Goal: Find specific fact: Find specific fact

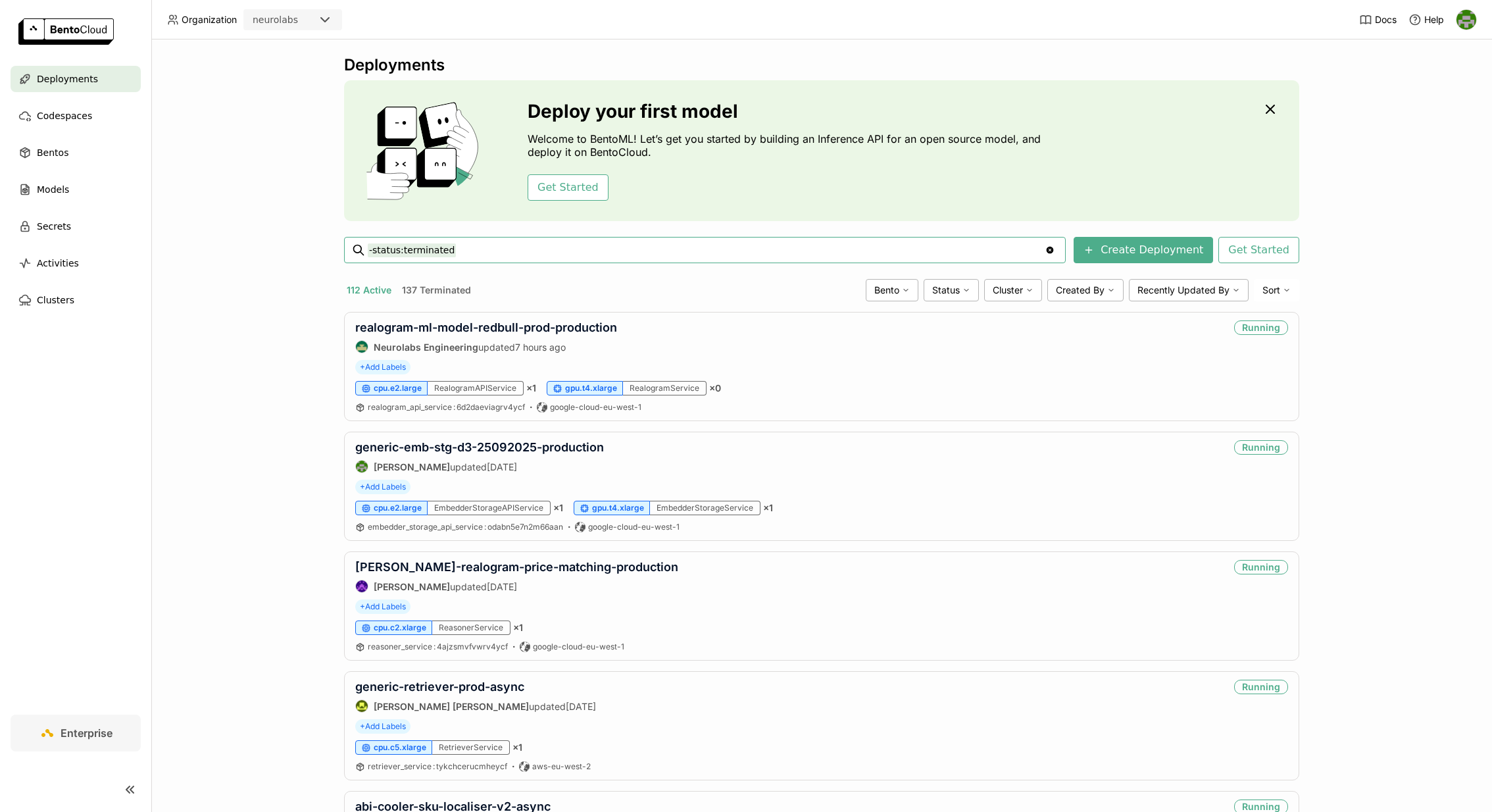
click at [479, 248] on input "-status:terminated" at bounding box center [706, 250] width 677 height 21
type input "-status:terminated generic-labeler-dinov3-25-09-2025-production"
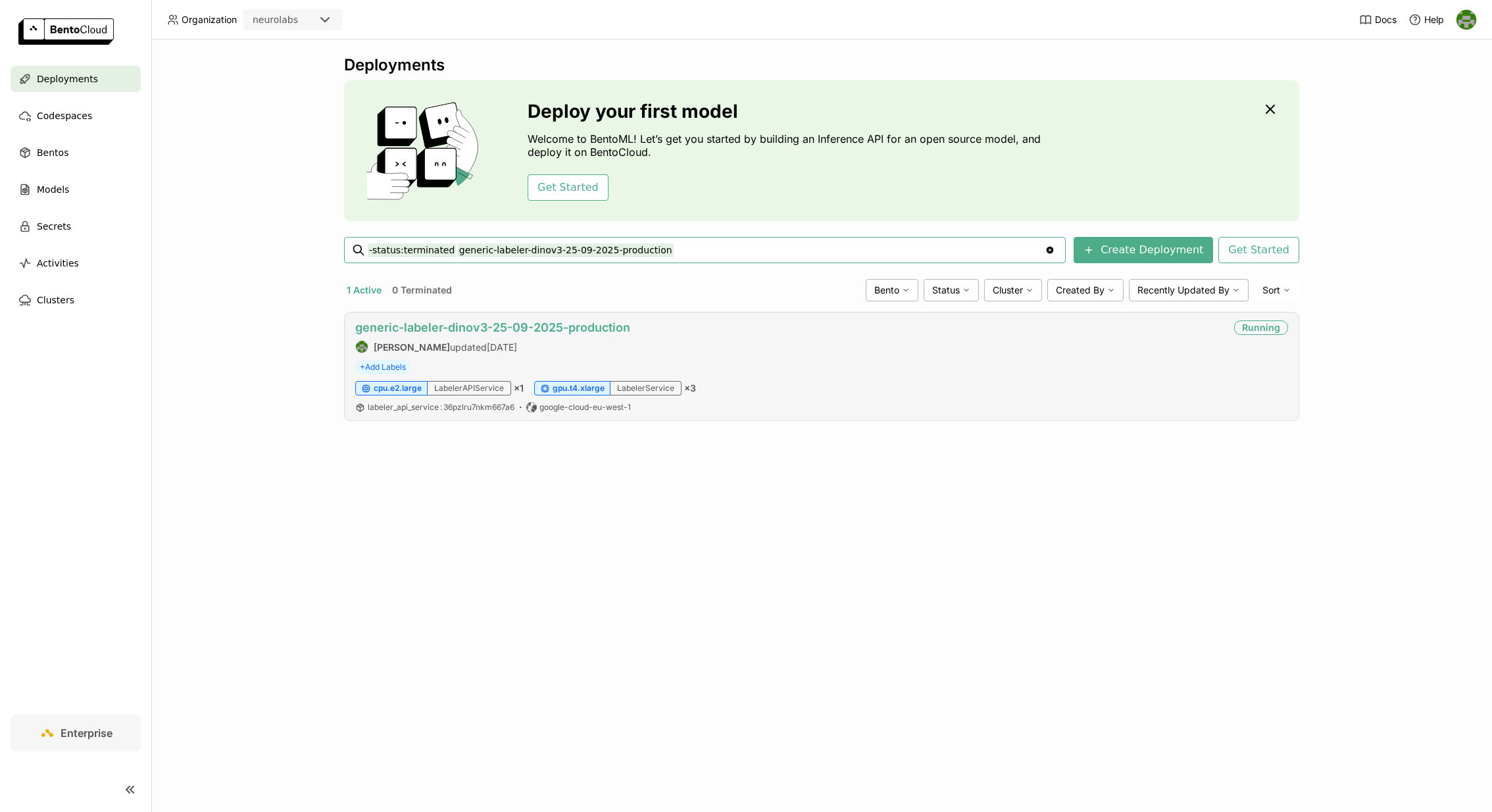
click at [519, 325] on link "generic-labeler-dinov3-25-09-2025-production" at bounding box center [493, 327] width 275 height 14
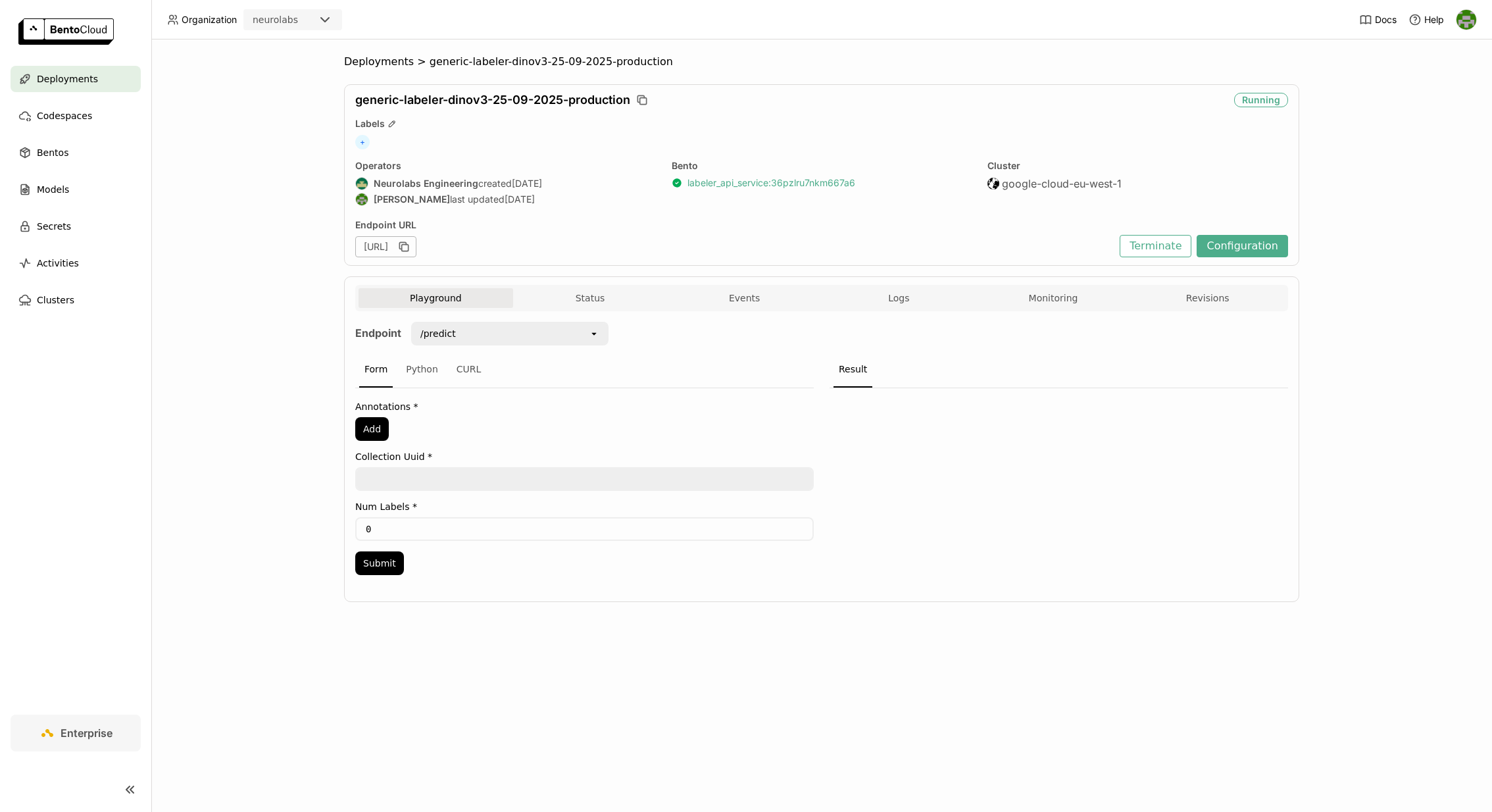
click at [731, 185] on link "labeler_api_service : 36pzlru7nkm667a6" at bounding box center [771, 183] width 168 height 12
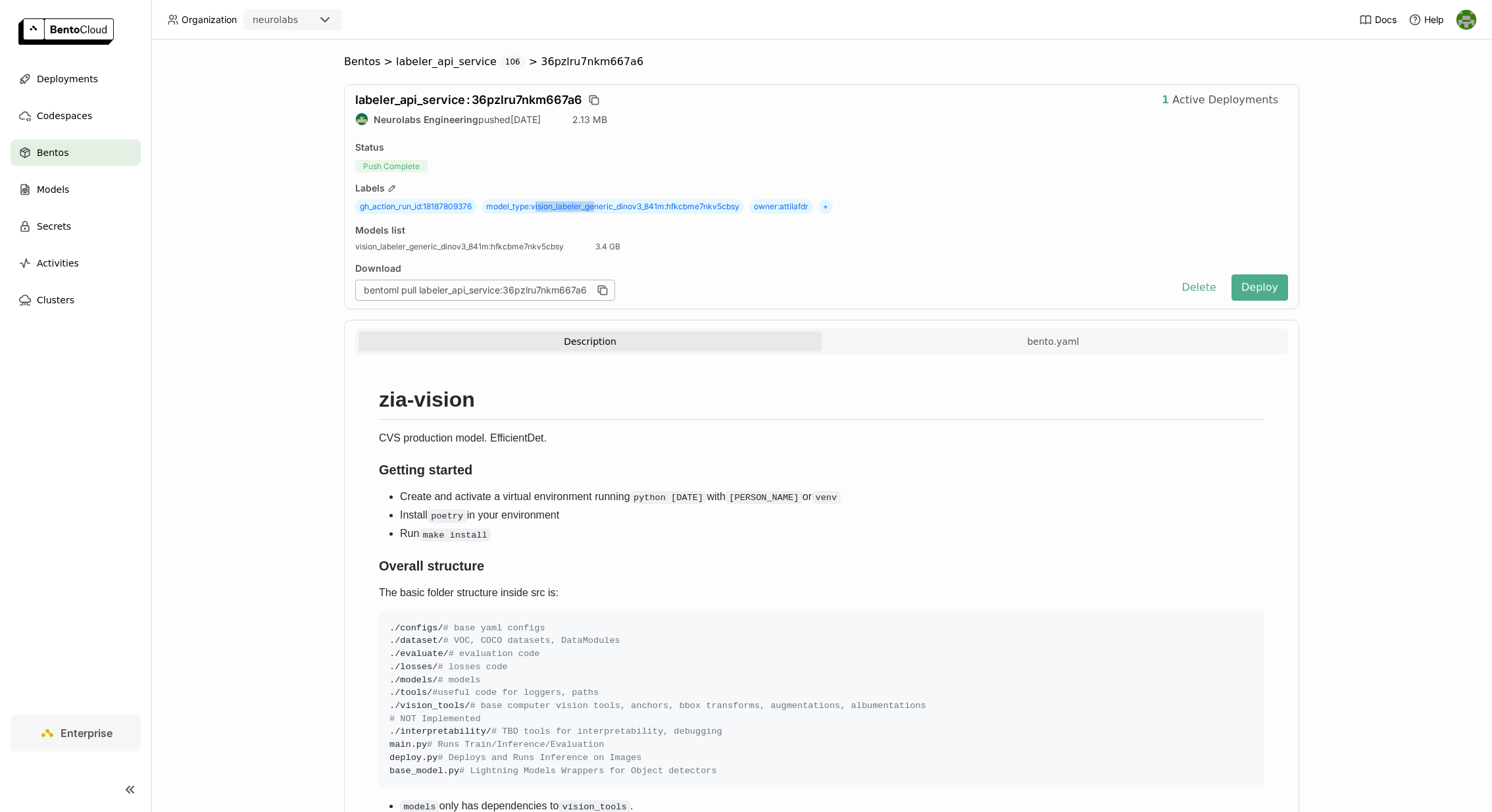
drag, startPoint x: 537, startPoint y: 205, endPoint x: 598, endPoint y: 203, distance: 61.0
click at [598, 203] on span "model_type : vision_labeler_generic_dinov3_841m:hfkcbme7nkv5cbsy" at bounding box center [613, 206] width 263 height 15
drag, startPoint x: 536, startPoint y: 203, endPoint x: 745, endPoint y: 206, distance: 209.0
click at [744, 206] on span "model_type : vision_labeler_generic_dinov3_841m:hfkcbme7nkv5cbsy" at bounding box center [613, 206] width 263 height 15
copy span "vision_labeler_generic_dinov3_841m:hfkcbme7nkv5cbsy"
